Goal: Task Accomplishment & Management: Manage account settings

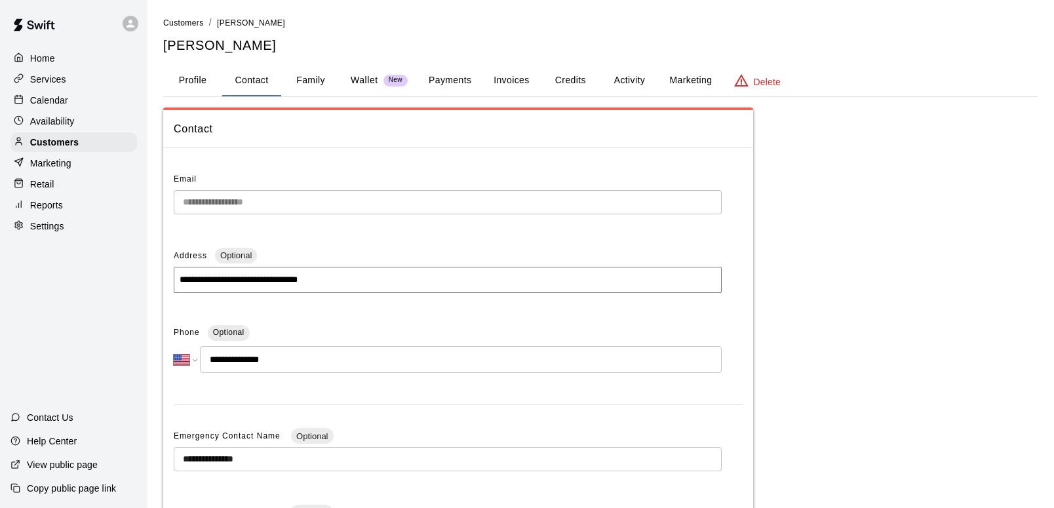
select select "**"
click at [41, 95] on p "Calendar" at bounding box center [49, 100] width 38 height 13
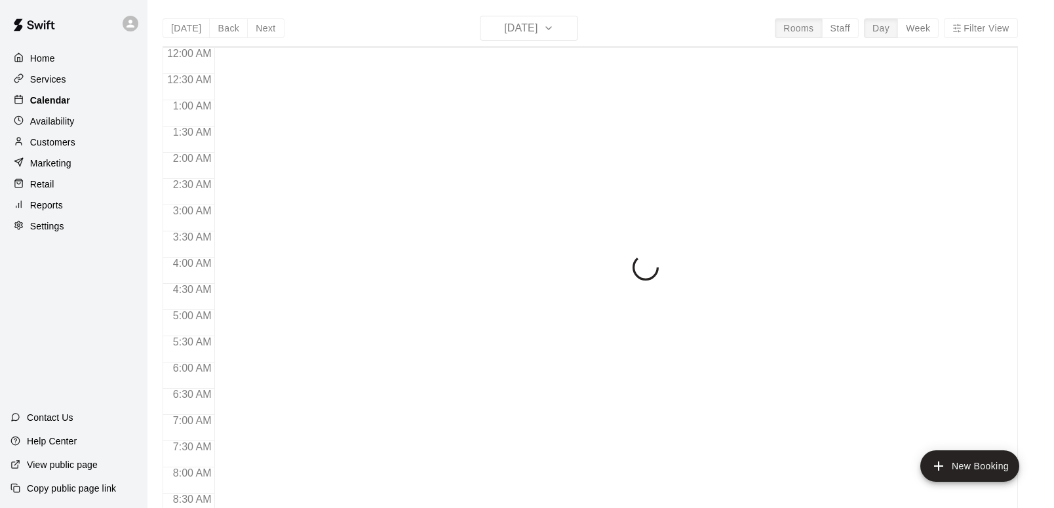
scroll to position [784, 0]
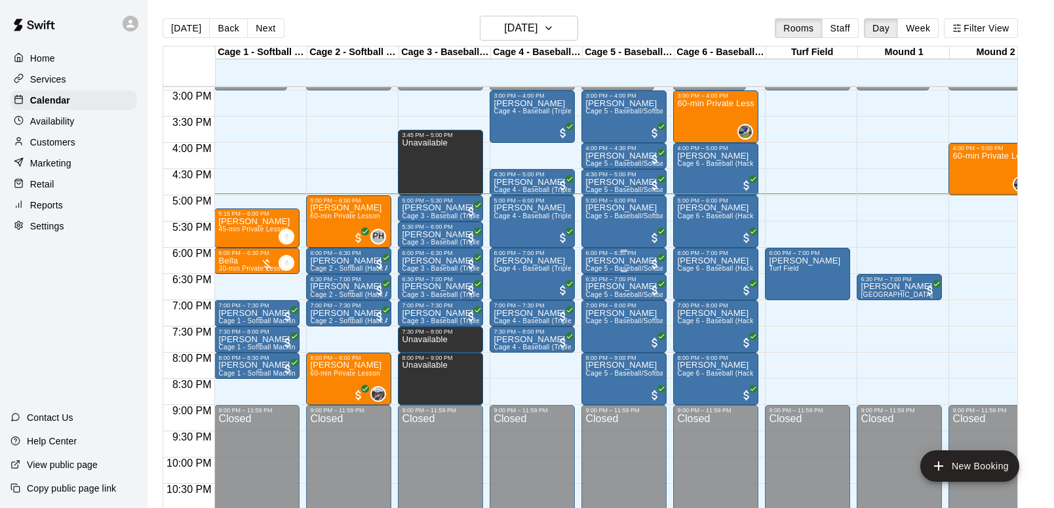
click at [622, 261] on p "[PERSON_NAME]" at bounding box center [624, 261] width 77 height 0
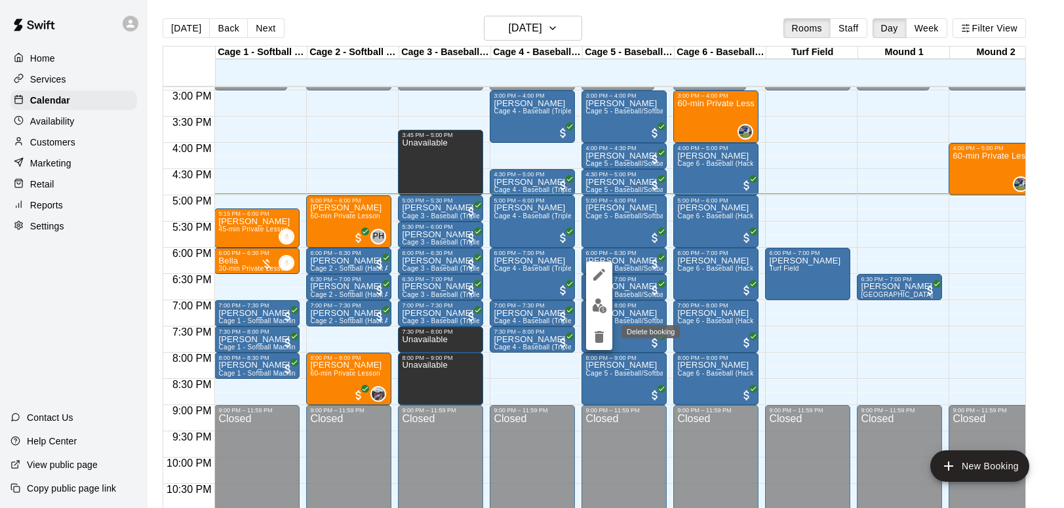
click at [602, 338] on icon "delete" at bounding box center [599, 337] width 9 height 12
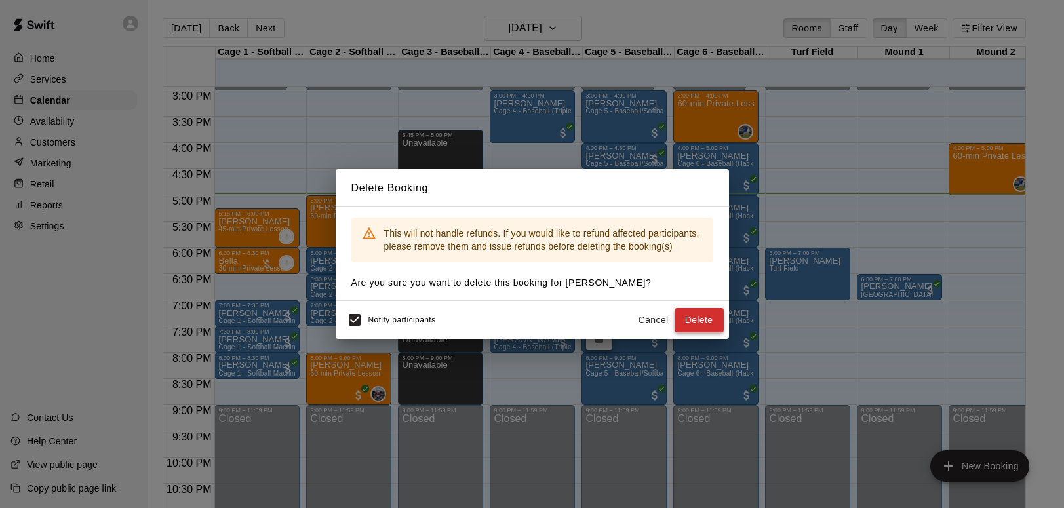
click at [699, 317] on button "Delete" at bounding box center [699, 320] width 49 height 24
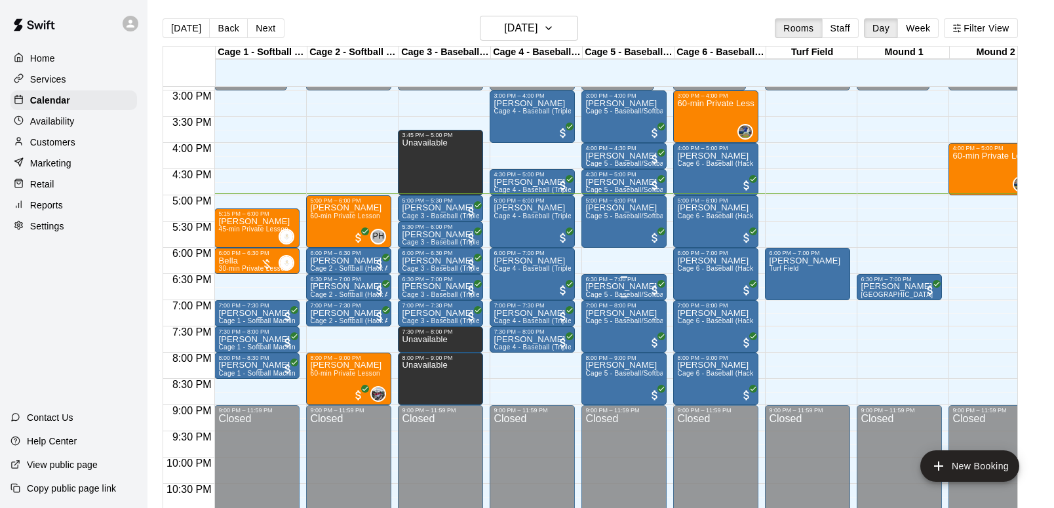
click at [622, 287] on p "[PERSON_NAME]" at bounding box center [624, 287] width 77 height 0
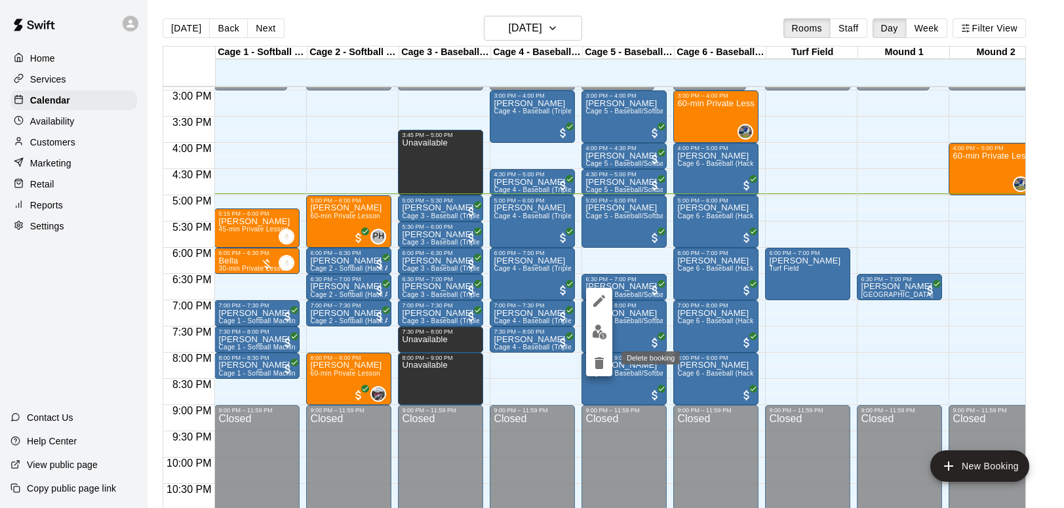
click at [599, 361] on icon "delete" at bounding box center [599, 363] width 9 height 12
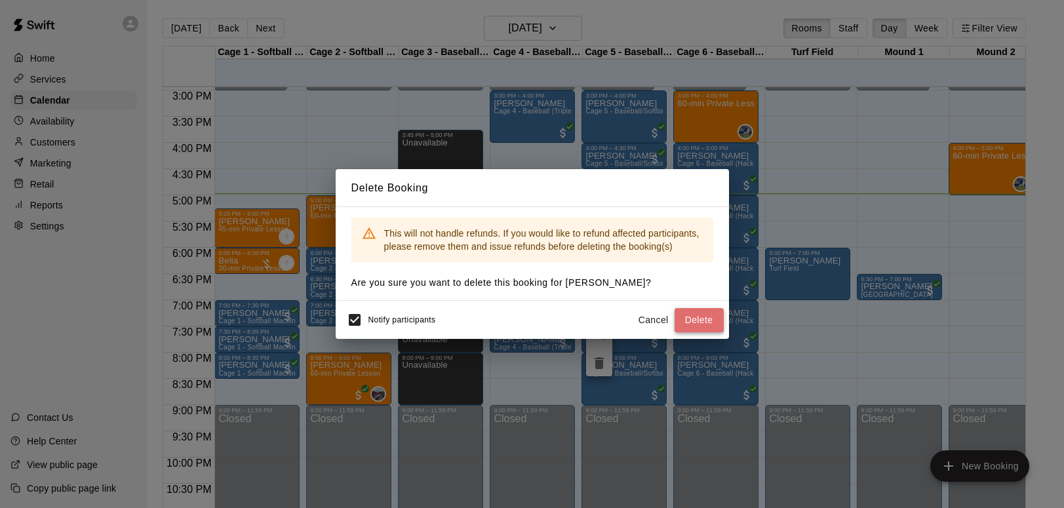
click at [695, 315] on button "Delete" at bounding box center [699, 320] width 49 height 24
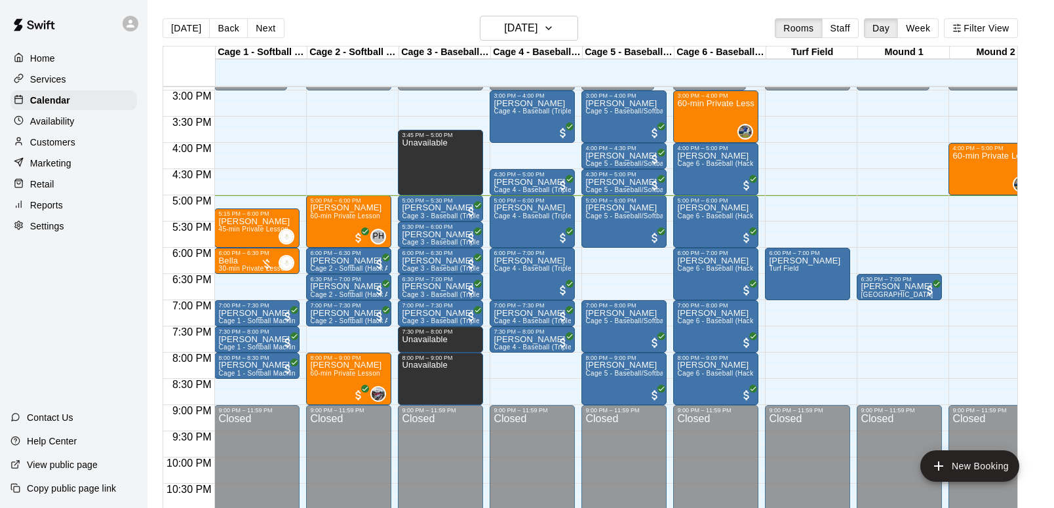
click at [45, 228] on p "Settings" at bounding box center [47, 226] width 34 height 13
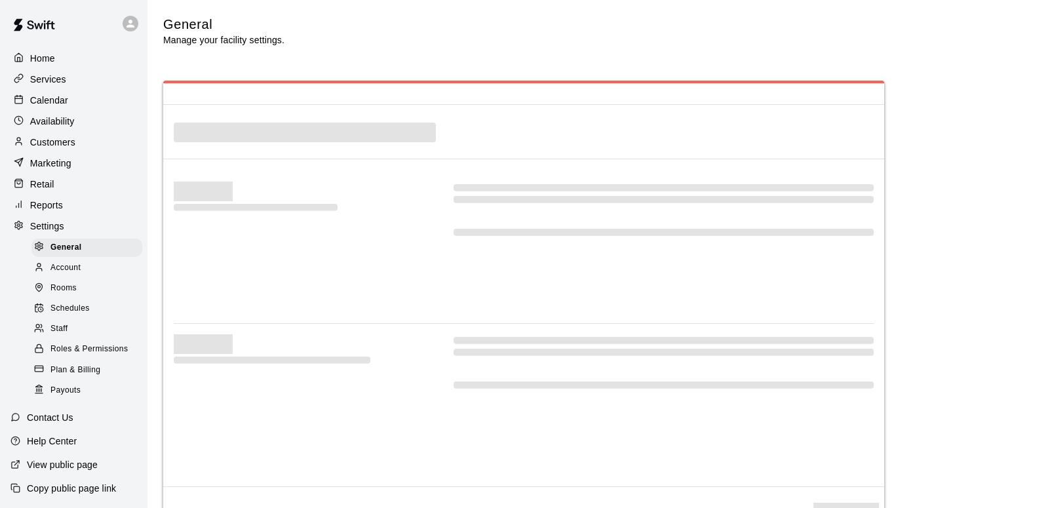
select select "**"
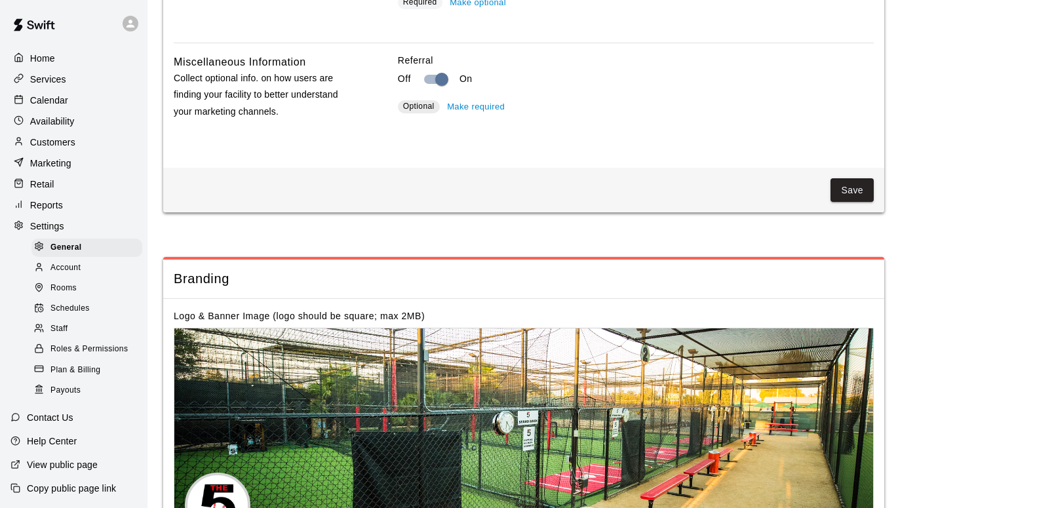
scroll to position [2334, 0]
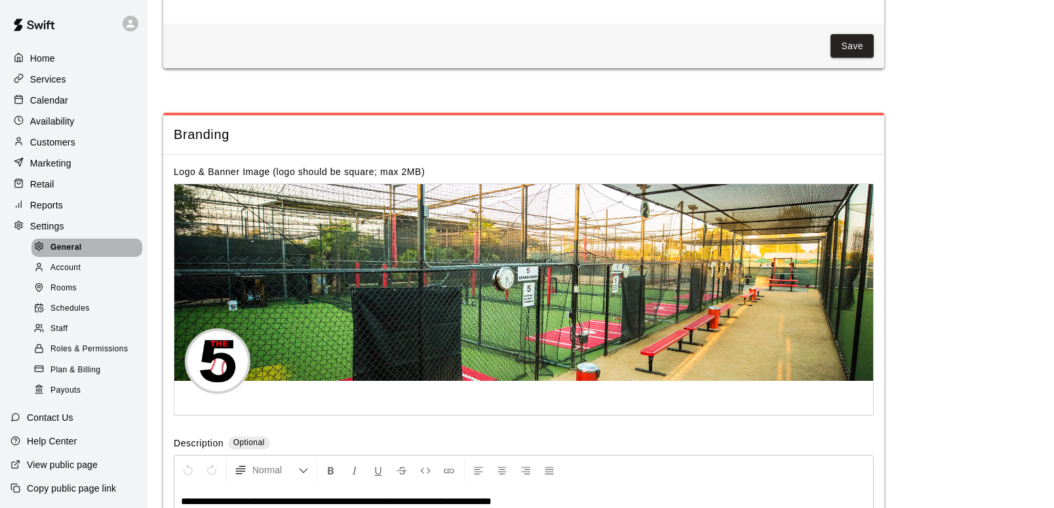
click at [60, 247] on span "General" at bounding box center [65, 247] width 31 height 13
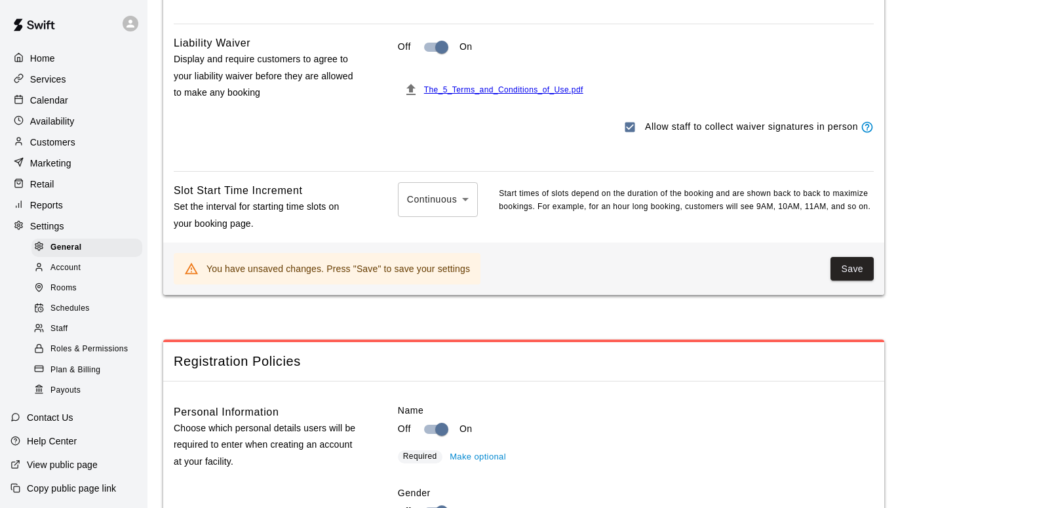
scroll to position [1376, 0]
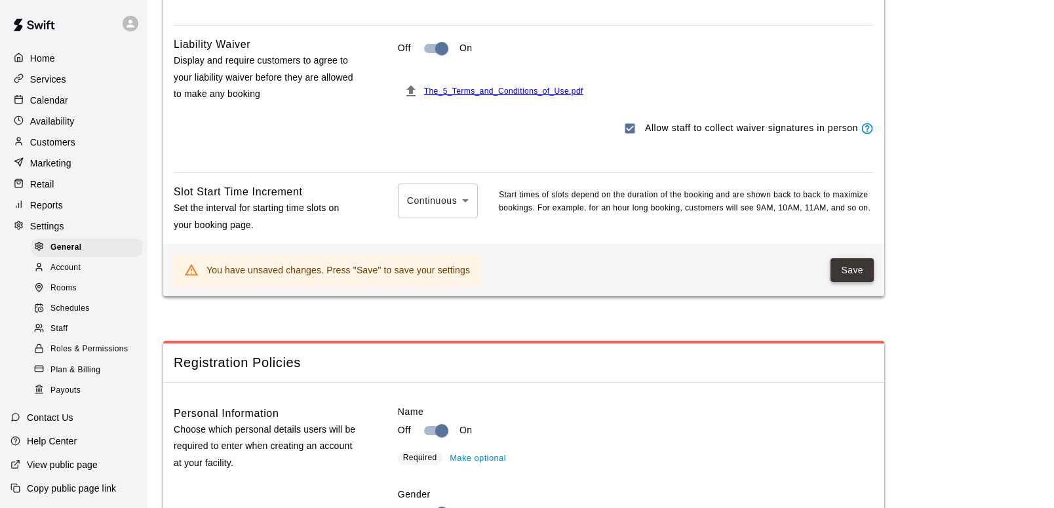
click at [848, 268] on button "Save" at bounding box center [852, 270] width 43 height 24
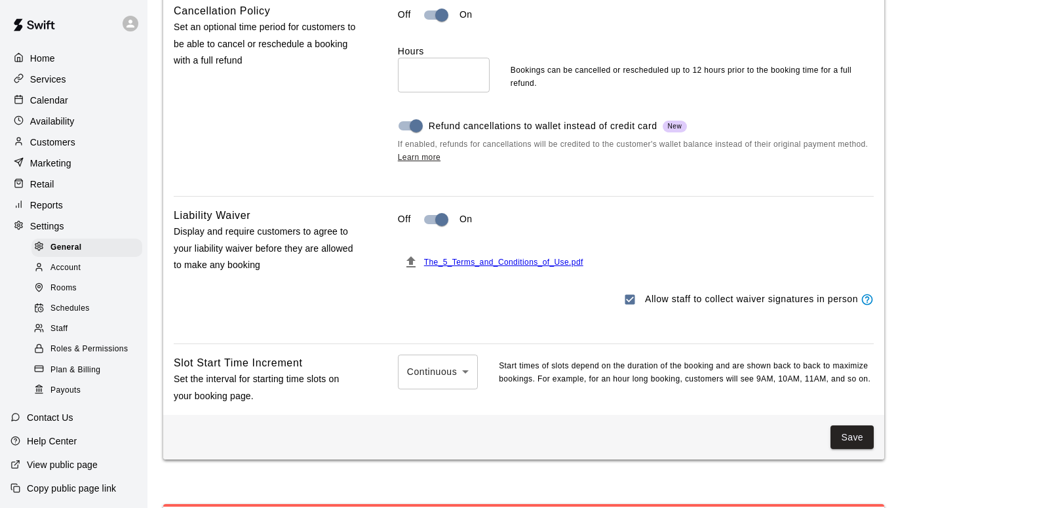
scroll to position [1205, 0]
click at [53, 136] on p "Customers" at bounding box center [52, 142] width 45 height 13
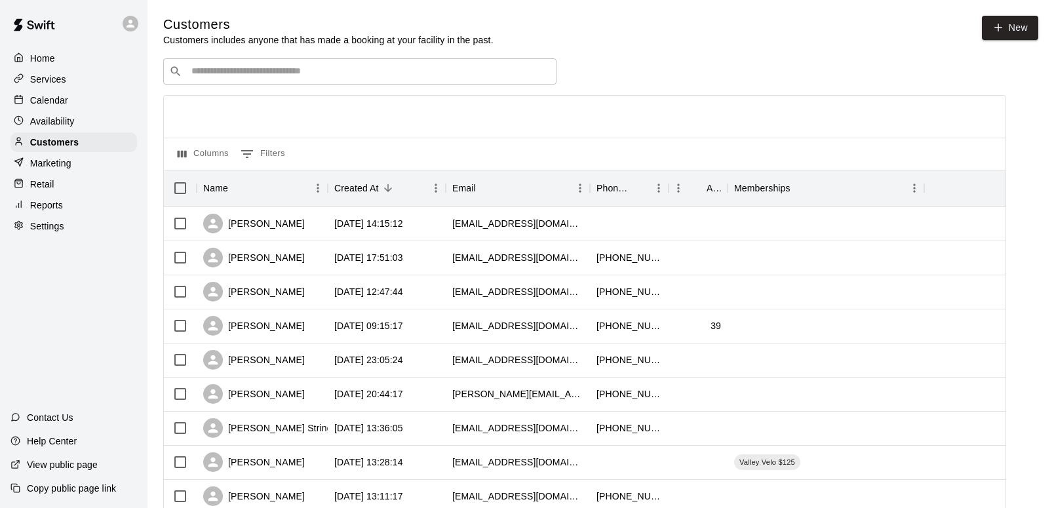
click at [207, 75] on input "Search customers by name or email" at bounding box center [369, 71] width 363 height 13
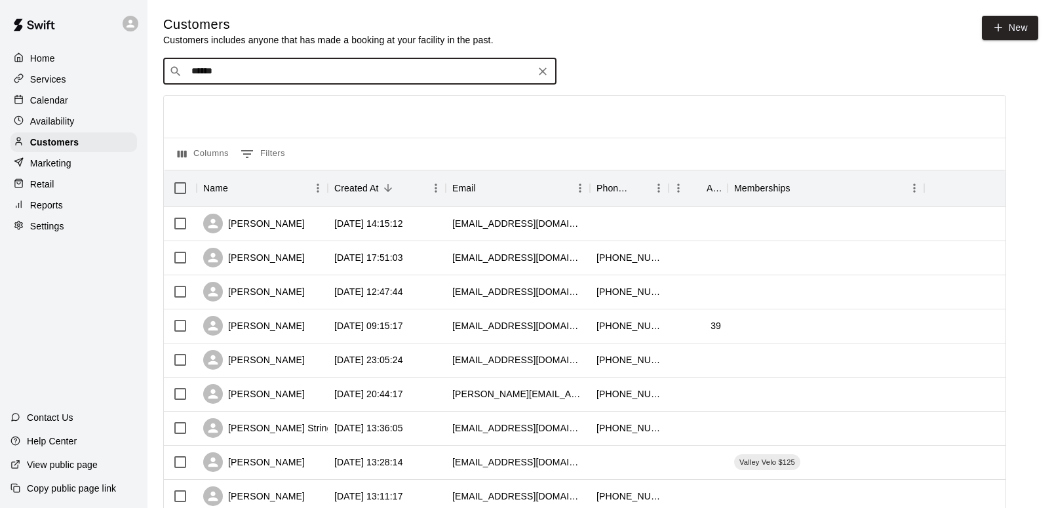
type input "*******"
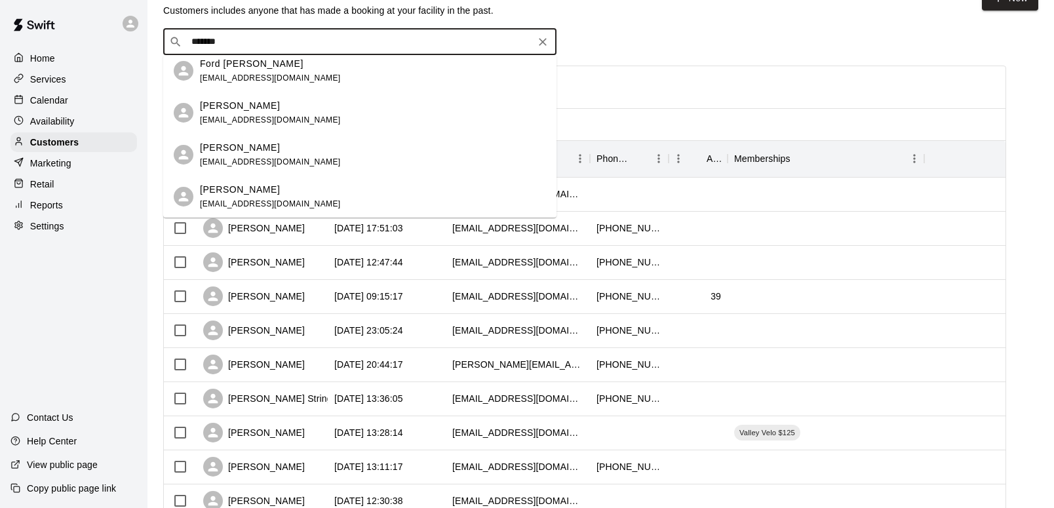
scroll to position [39, 0]
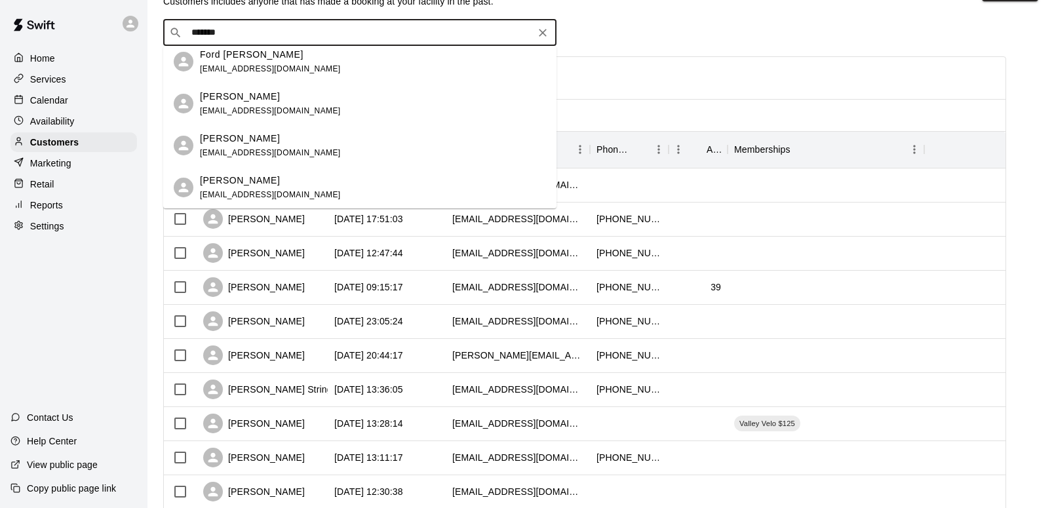
click at [235, 141] on p "[PERSON_NAME]" at bounding box center [240, 139] width 80 height 14
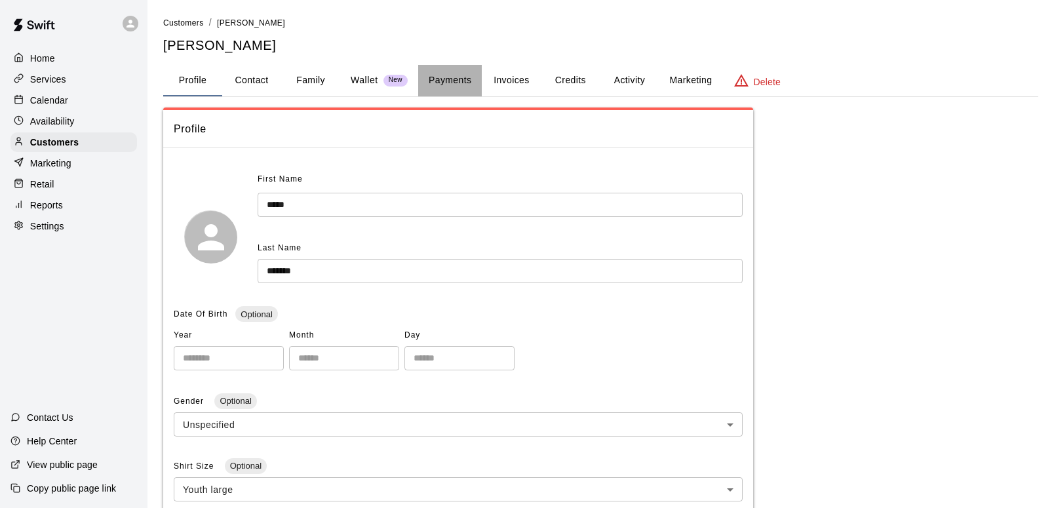
click at [448, 76] on button "Payments" at bounding box center [450, 80] width 64 height 31
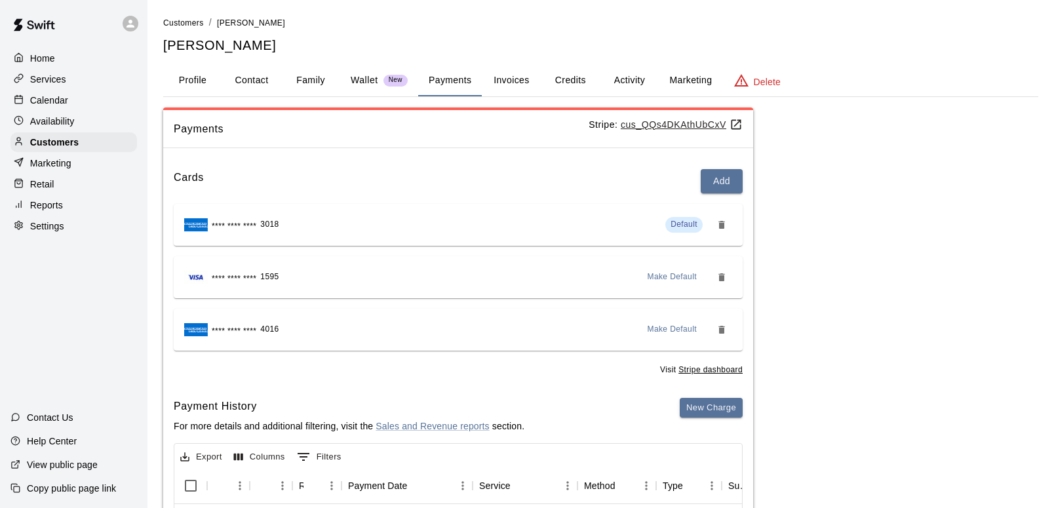
click at [361, 81] on p "Wallet" at bounding box center [365, 80] width 28 height 14
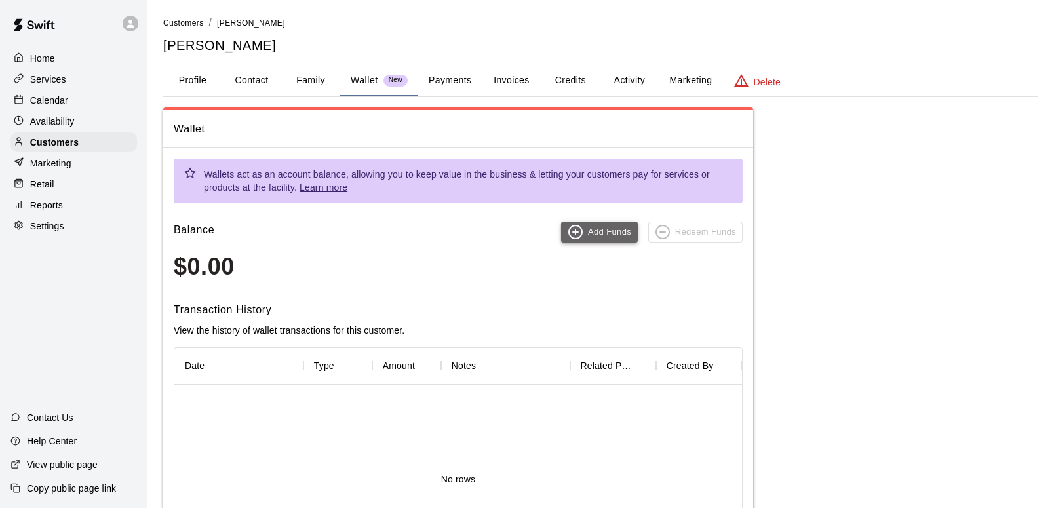
click at [576, 230] on icon "button" at bounding box center [576, 232] width 0 height 5
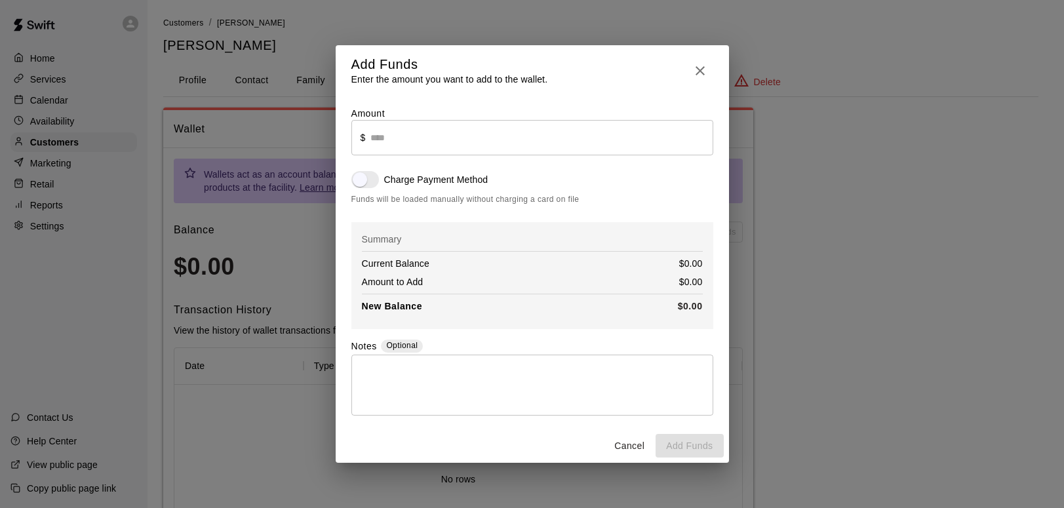
click at [372, 150] on input "text" at bounding box center [541, 137] width 342 height 35
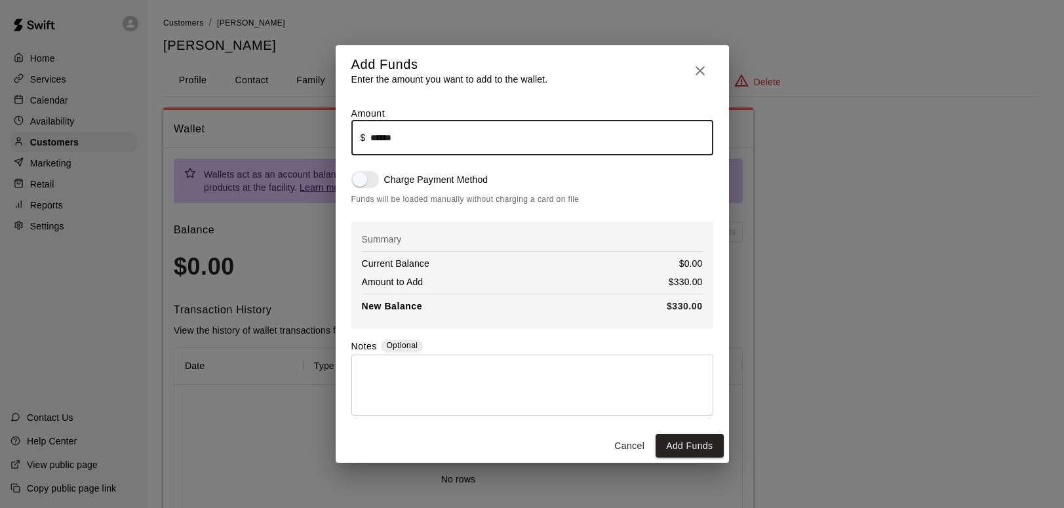
type input "******"
click at [369, 366] on textarea at bounding box center [533, 384] width 344 height 39
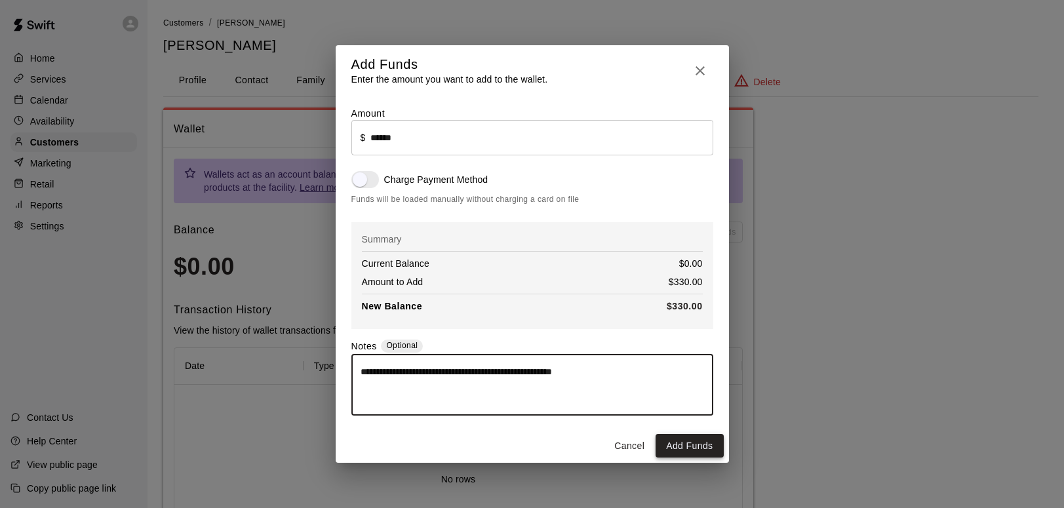
type textarea "**********"
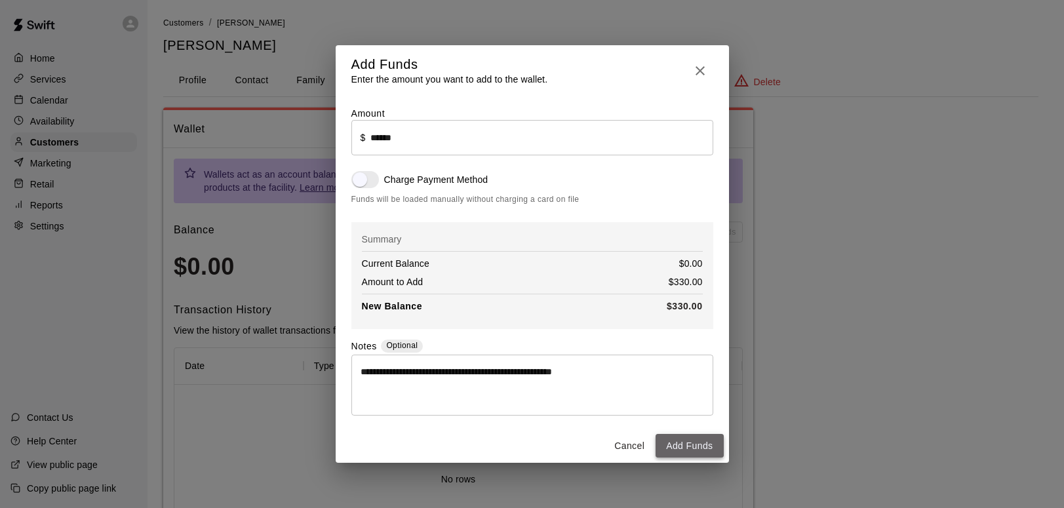
click at [690, 444] on button "Add Funds" at bounding box center [690, 446] width 68 height 24
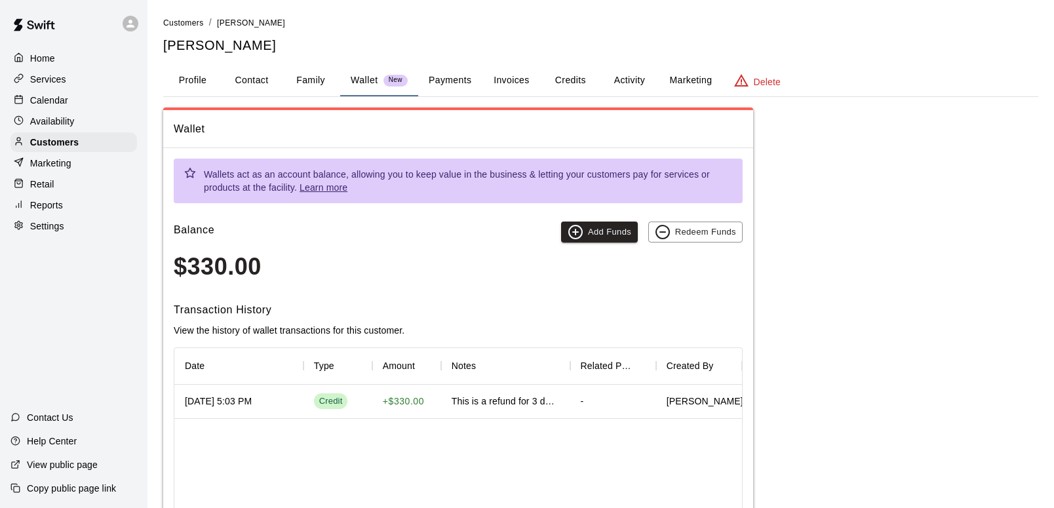
click at [311, 80] on button "Family" at bounding box center [310, 80] width 59 height 31
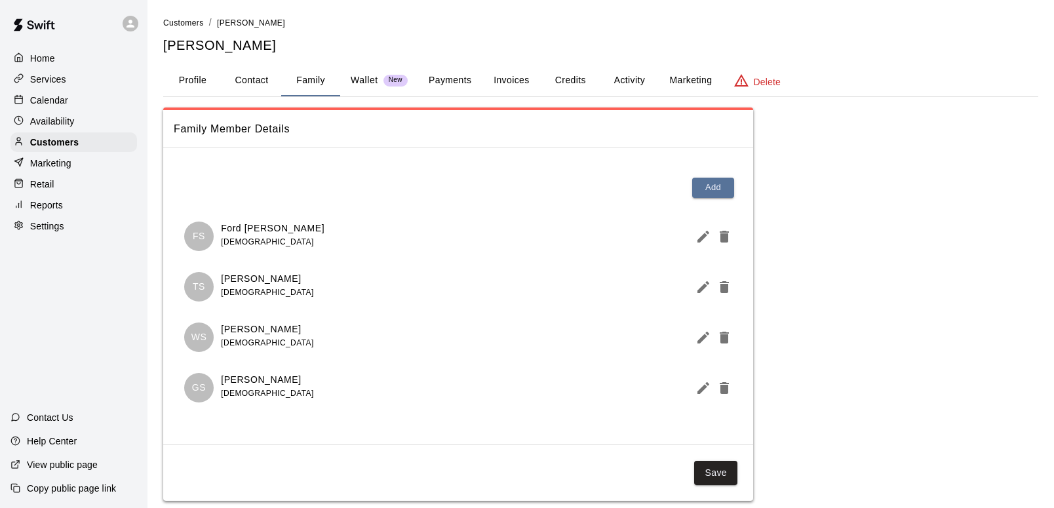
click at [49, 81] on p "Services" at bounding box center [48, 79] width 36 height 13
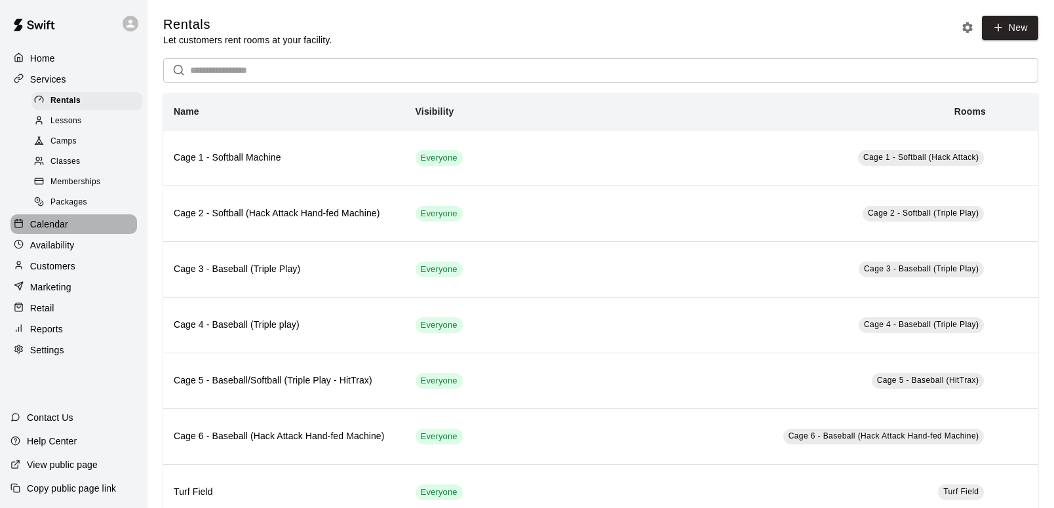
click at [49, 224] on p "Calendar" at bounding box center [49, 224] width 38 height 13
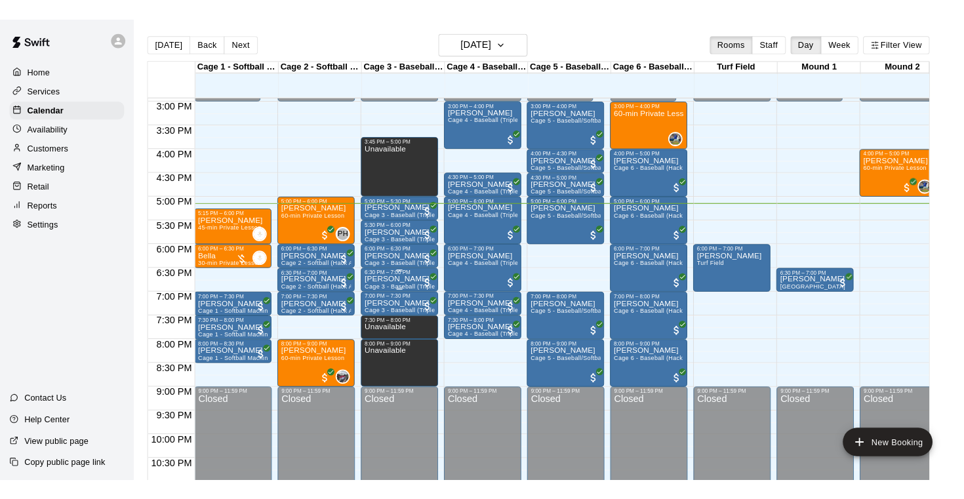
scroll to position [784, 0]
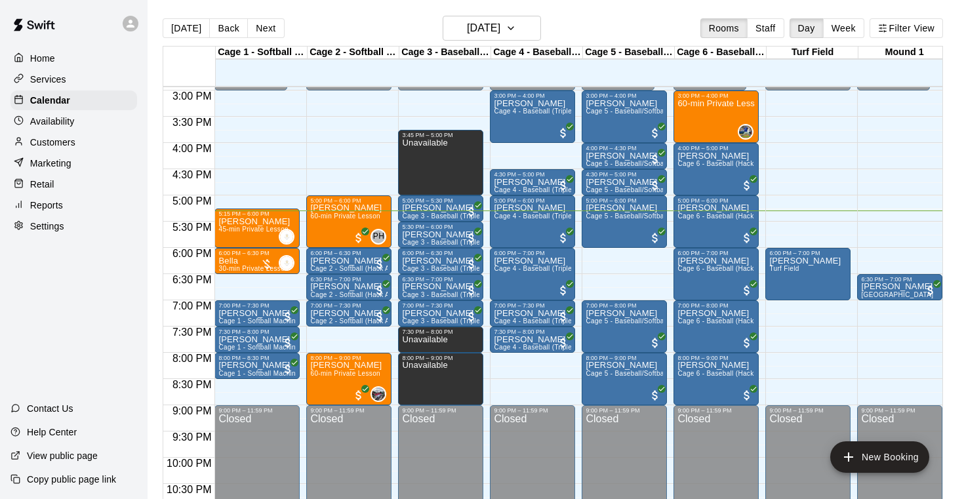
click at [65, 138] on p "Customers" at bounding box center [52, 142] width 45 height 13
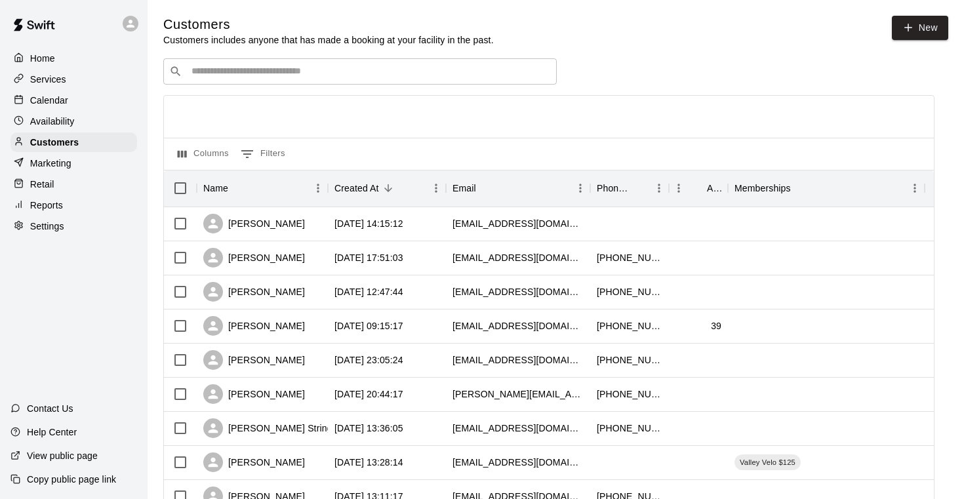
click at [292, 78] on div "​ ​" at bounding box center [359, 71] width 393 height 26
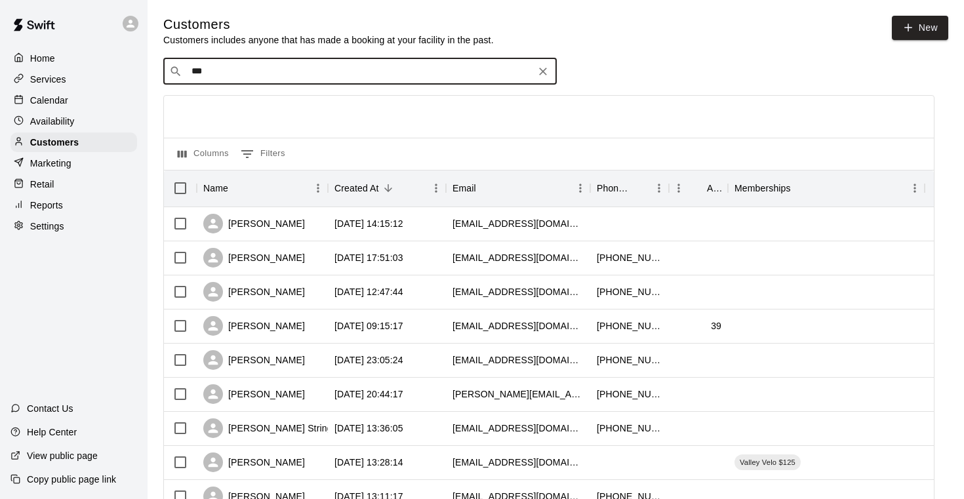
type input "****"
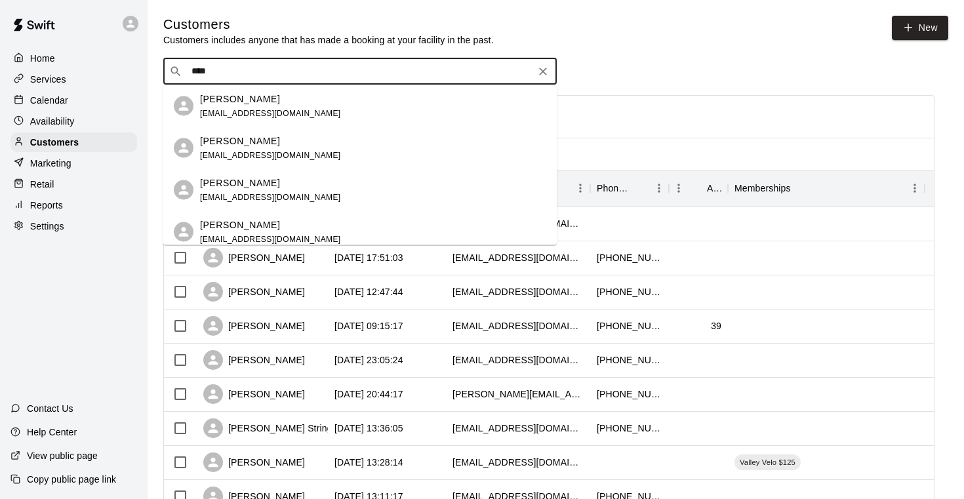
click at [292, 78] on div "​ **** ​" at bounding box center [359, 71] width 393 height 26
click at [254, 105] on p "[PERSON_NAME]" at bounding box center [240, 99] width 80 height 14
